Goal: Use online tool/utility: Utilize a website feature to perform a specific function

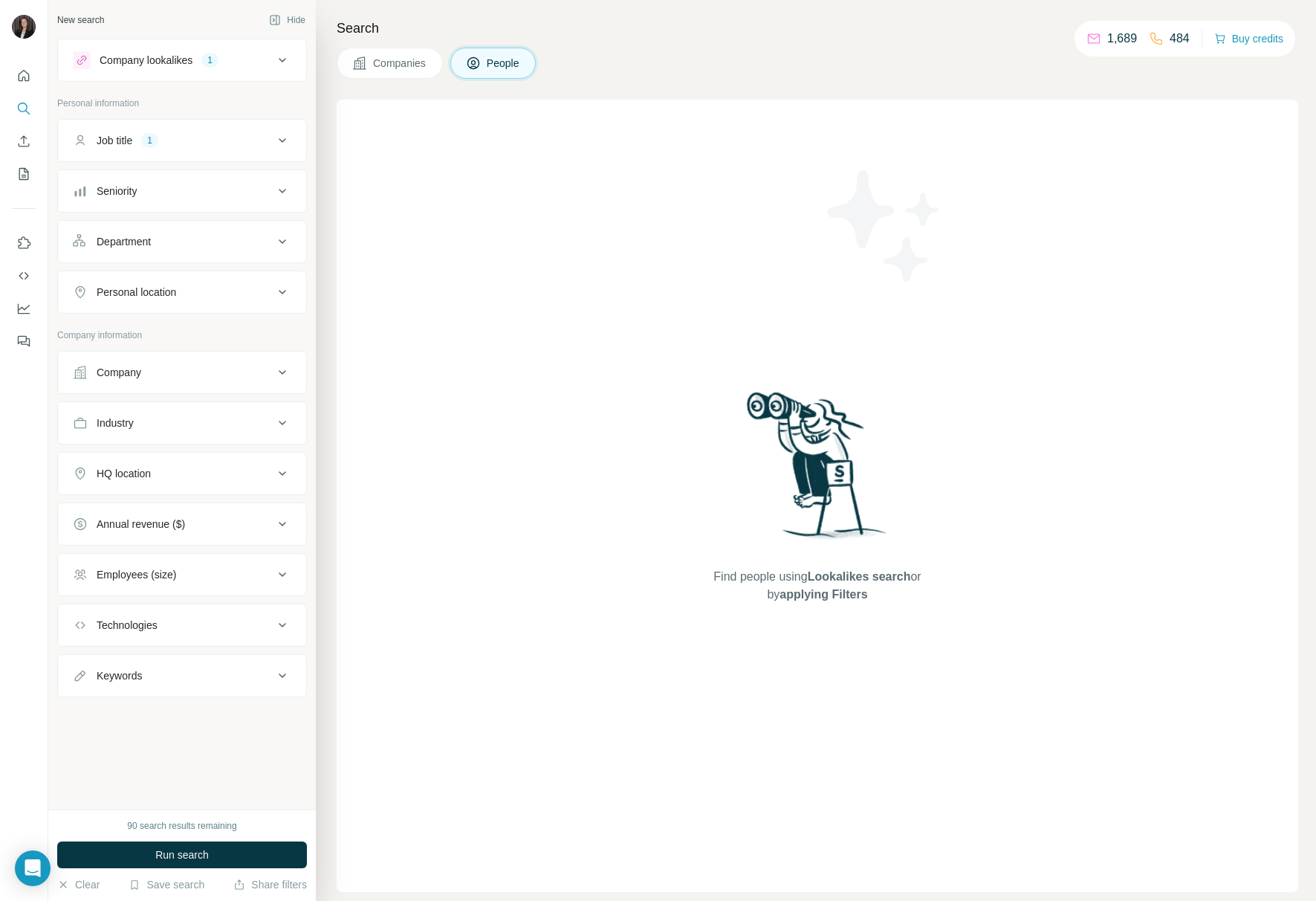
click at [246, 34] on div "New search Hide Company lookalikes 1 Personal information Job title 1 Seniority…" at bounding box center [182, 404] width 268 height 809
click at [269, 44] on button "Company lookalikes 1" at bounding box center [181, 60] width 248 height 35
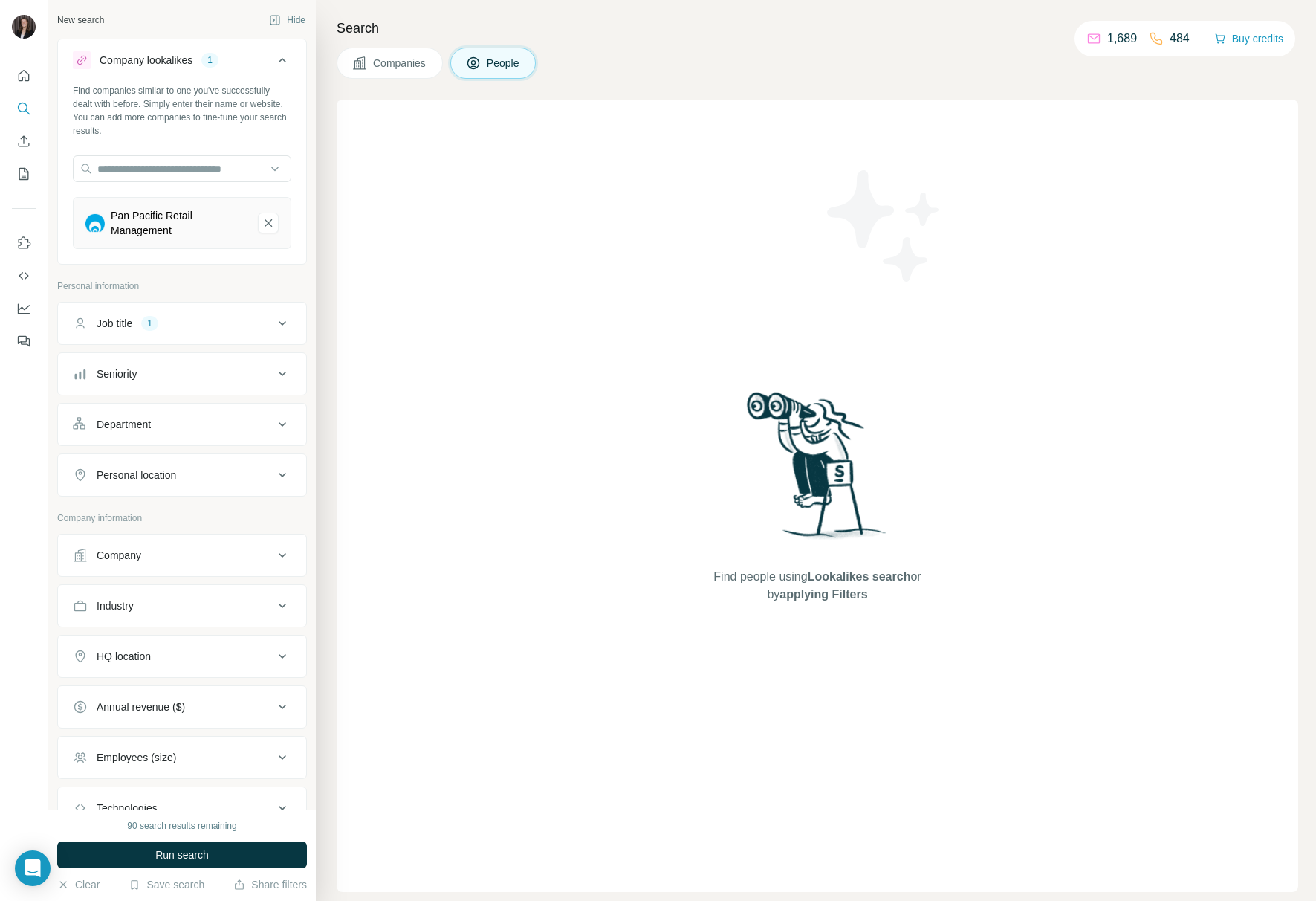
click at [277, 56] on icon at bounding box center [282, 60] width 18 height 18
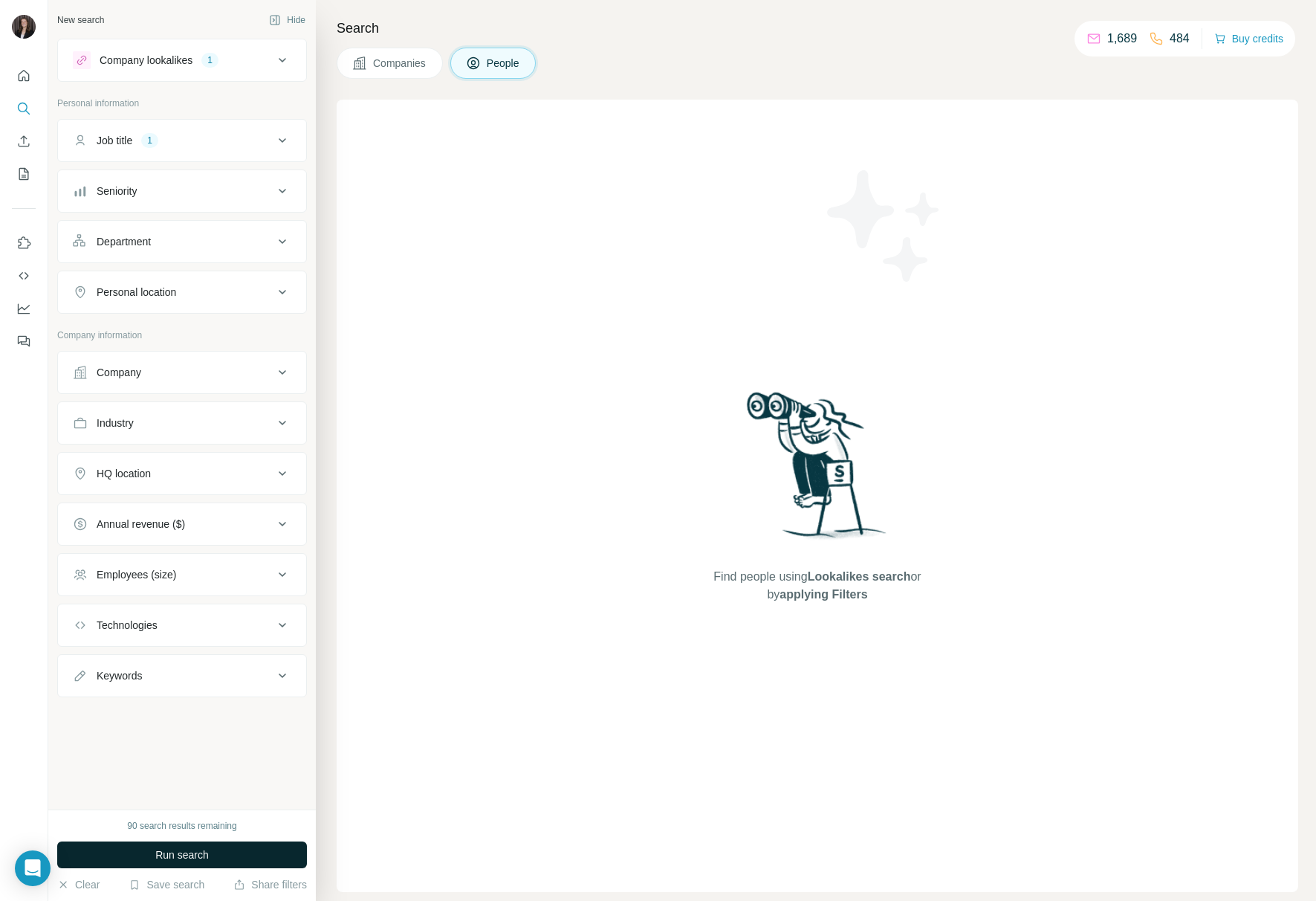
click at [189, 861] on span "Run search" at bounding box center [182, 854] width 54 height 15
click at [227, 858] on button "Run search" at bounding box center [181, 854] width 250 height 27
click at [225, 860] on button "Run search" at bounding box center [181, 854] width 250 height 27
click at [224, 860] on button "Run search" at bounding box center [181, 854] width 250 height 27
click at [198, 847] on span "Run search" at bounding box center [182, 854] width 54 height 15
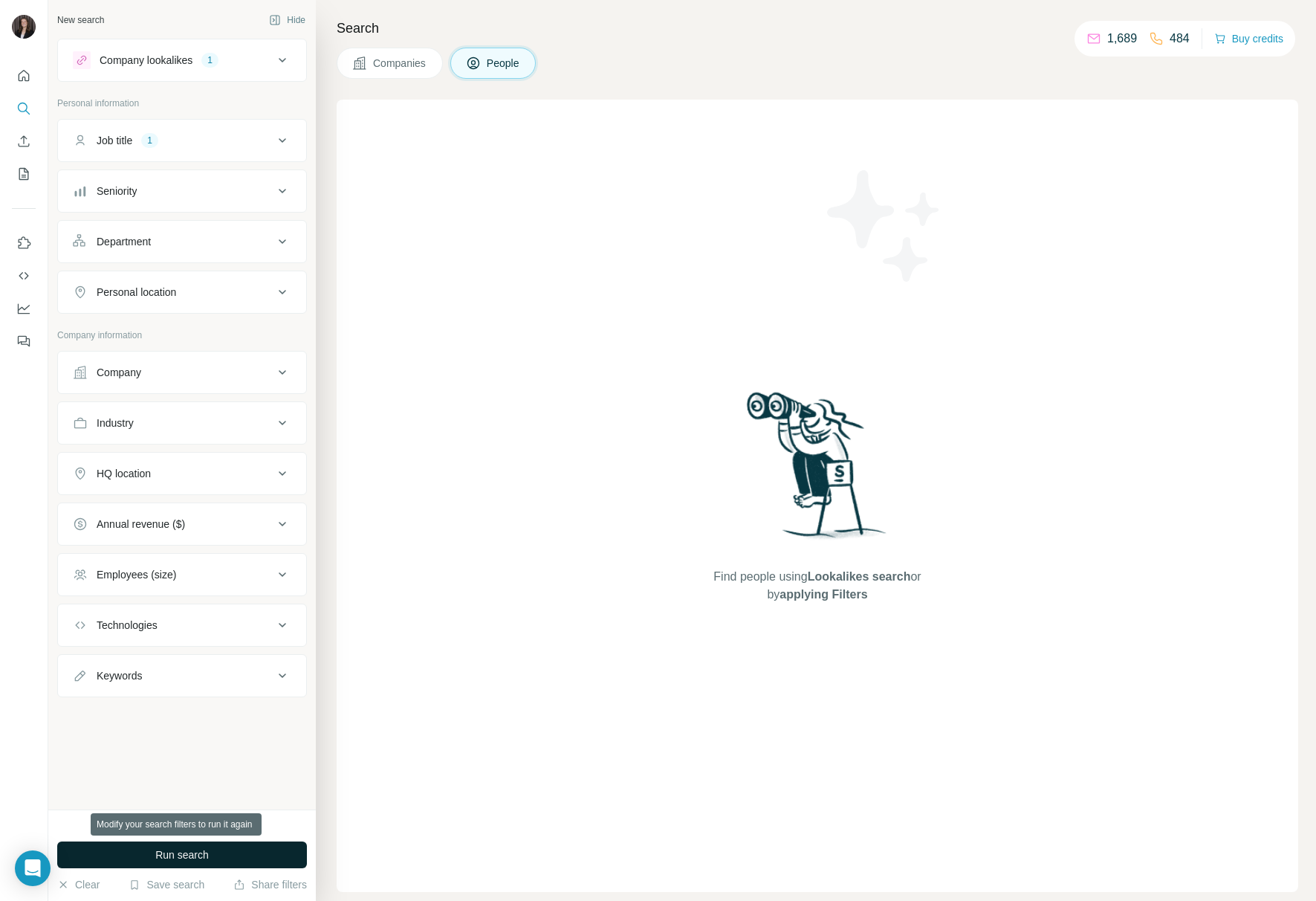
click at [199, 852] on span "Run search" at bounding box center [182, 854] width 54 height 15
click at [187, 141] on div "Job title 1" at bounding box center [173, 140] width 200 height 15
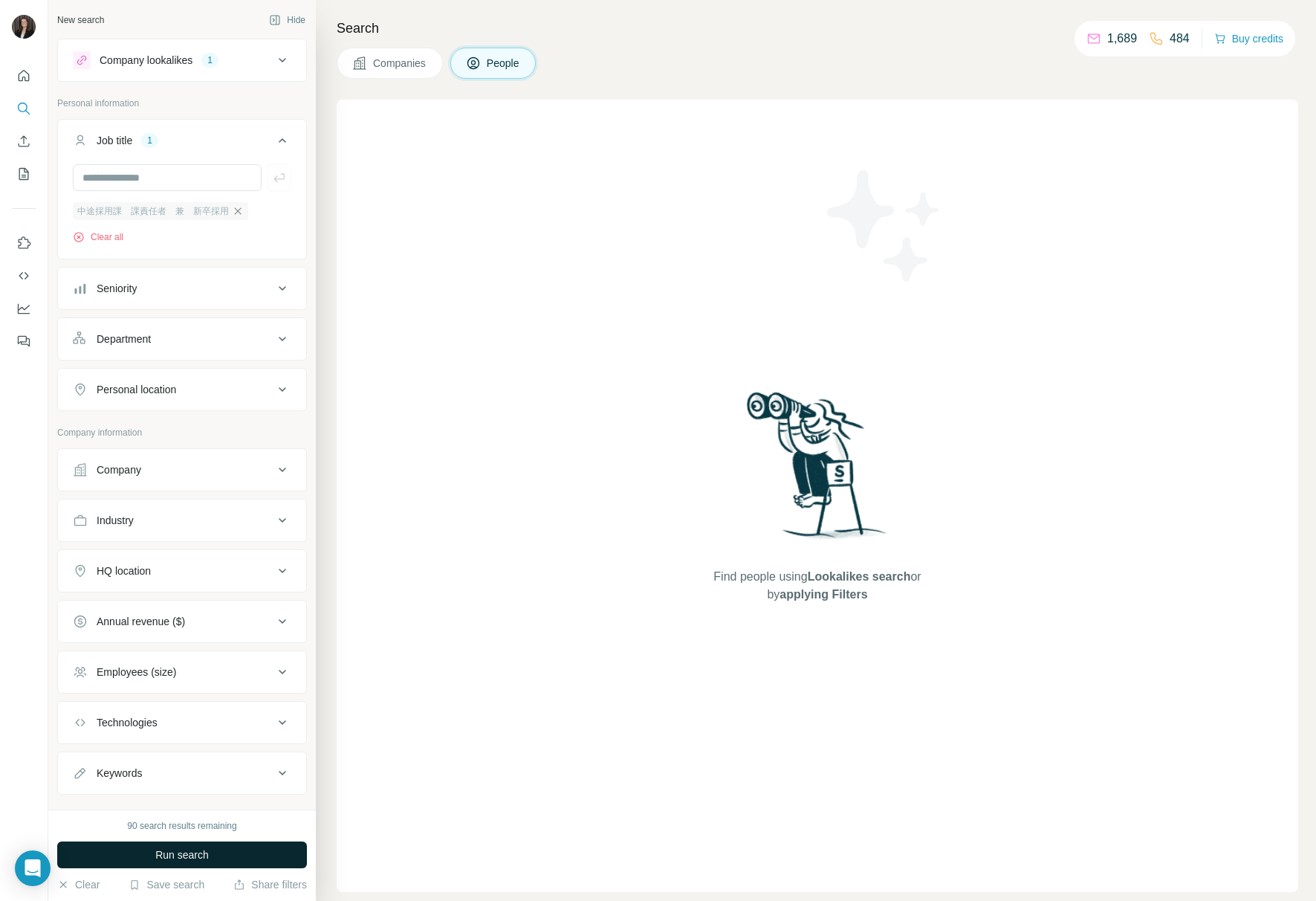
click at [242, 211] on icon "button" at bounding box center [238, 211] width 7 height 7
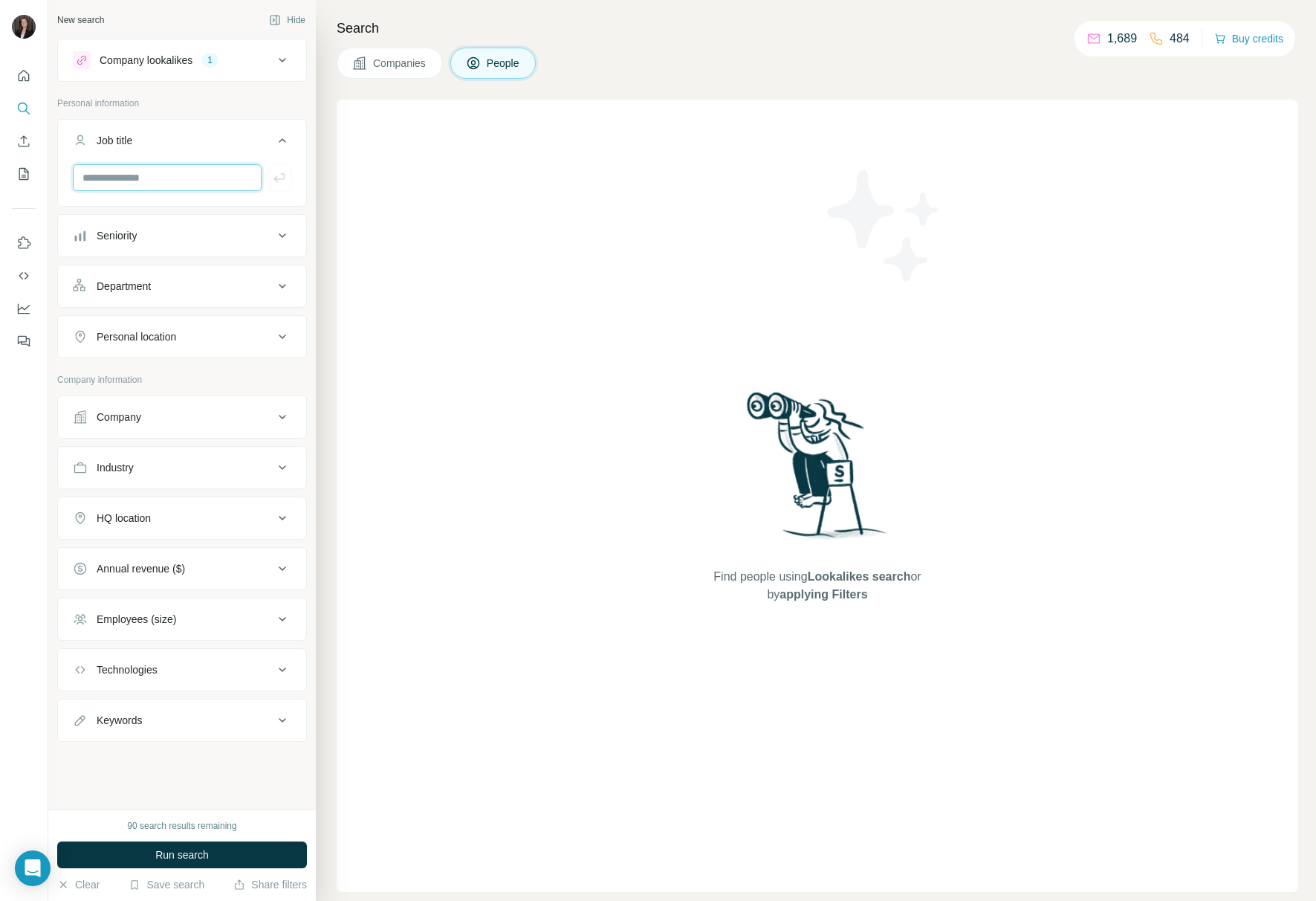
click at [171, 177] on input "text" at bounding box center [167, 177] width 189 height 27
type input "*****"
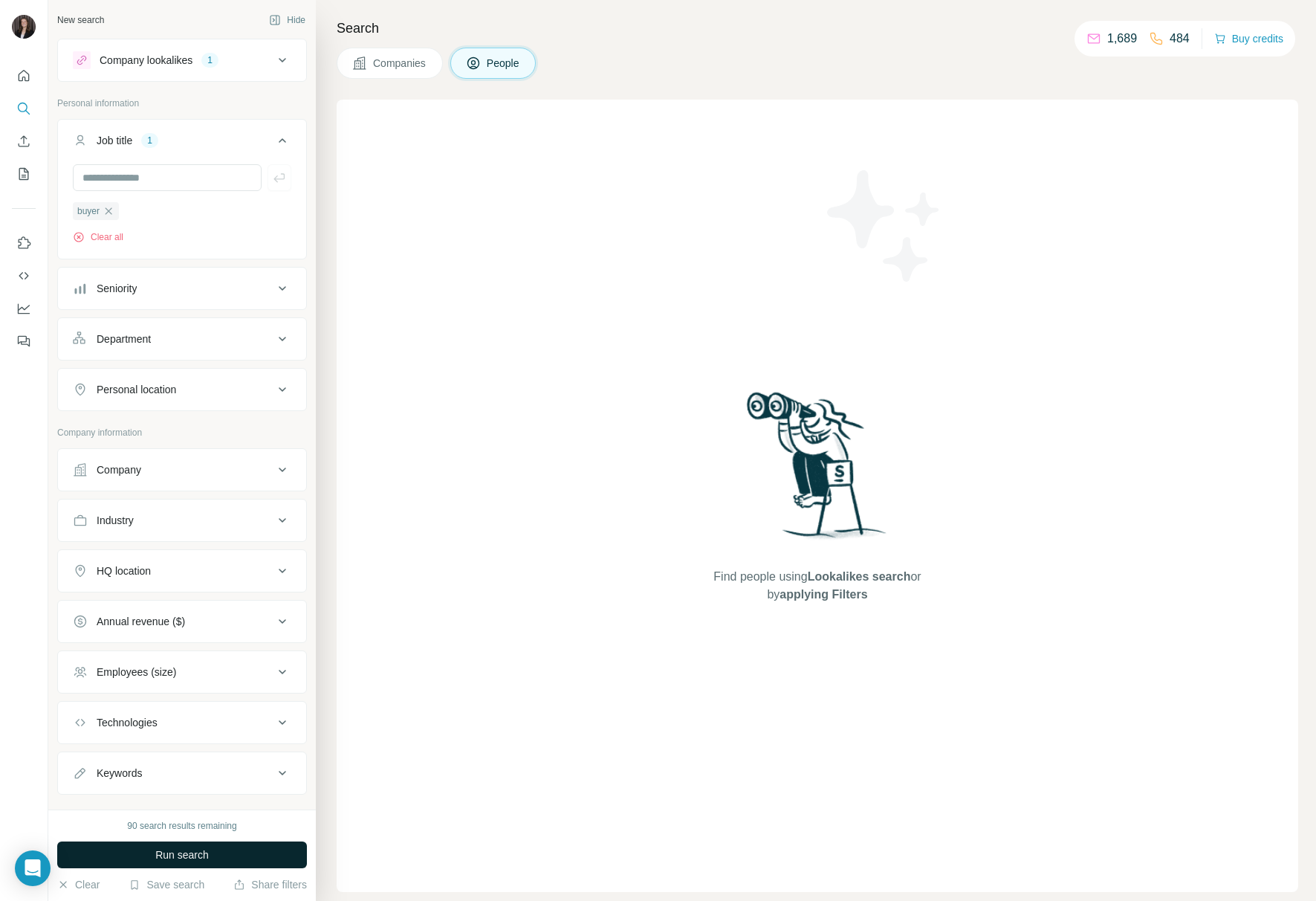
click at [216, 861] on button "Run search" at bounding box center [181, 854] width 250 height 27
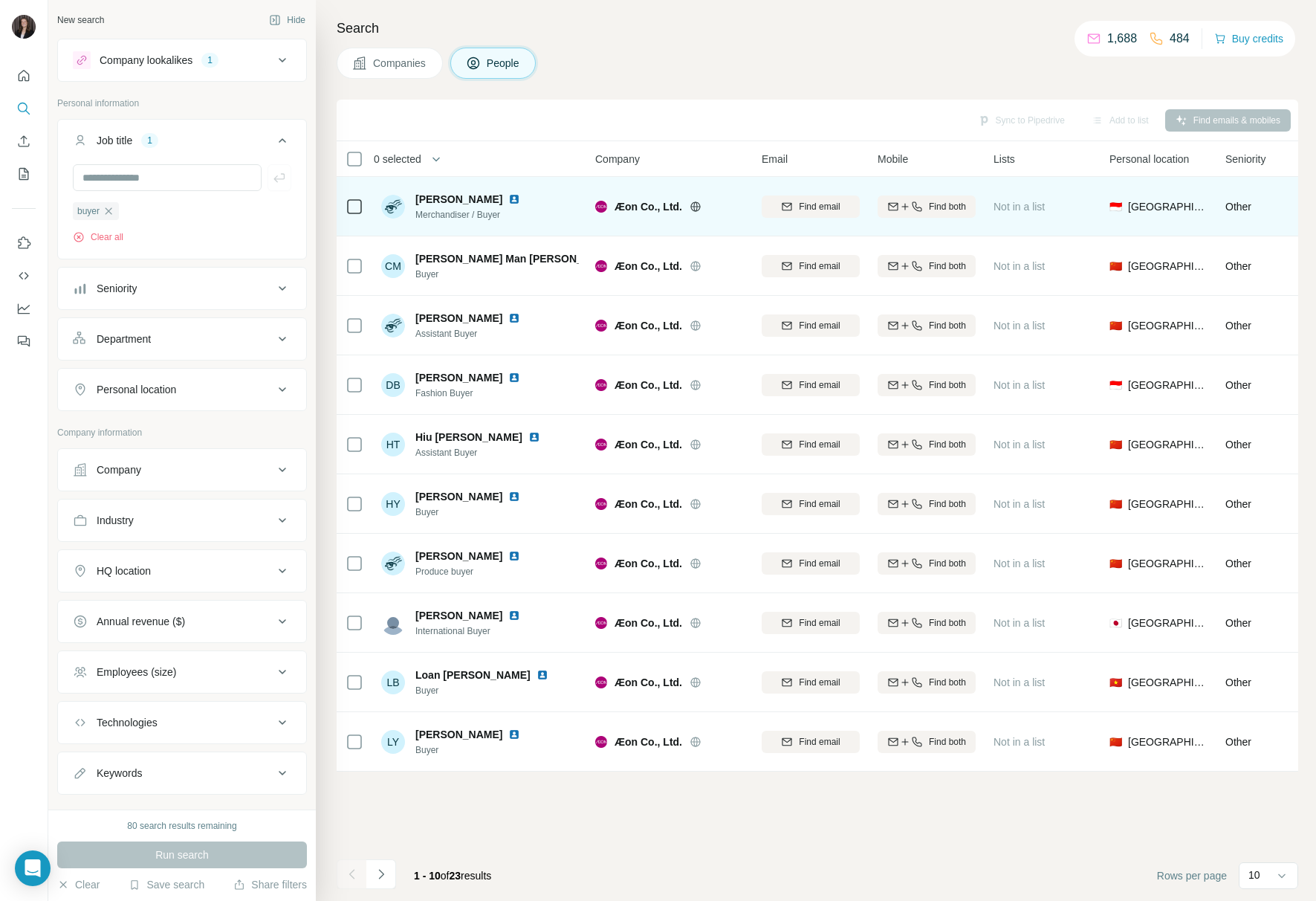
click at [597, 205] on img at bounding box center [601, 206] width 12 height 12
click at [521, 199] on img at bounding box center [515, 200] width 12 height 12
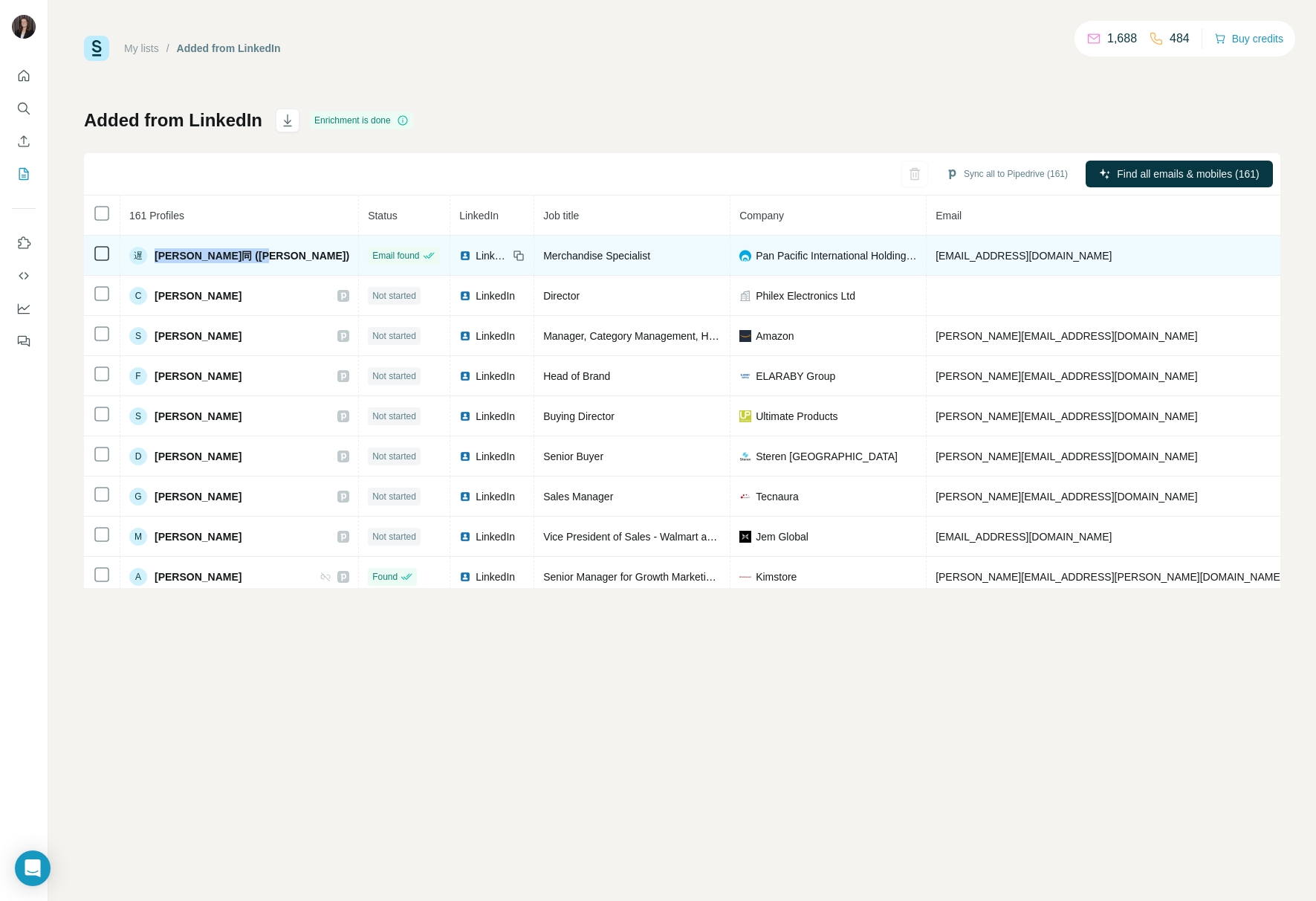
drag, startPoint x: 269, startPoint y: 254, endPoint x: 153, endPoint y: 254, distance: 116.0
click at [153, 254] on div "遅 遅凱同 ([PERSON_NAME])" at bounding box center [239, 256] width 220 height 18
copy span "[PERSON_NAME]同 ([PERSON_NAME])"
